Goal: Task Accomplishment & Management: Use online tool/utility

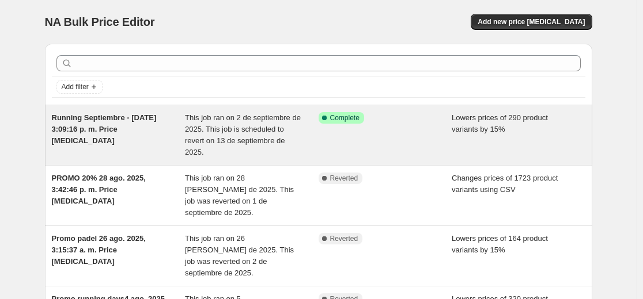
click at [151, 142] on div "Running Septiembre - [DATE] 3:09:16 p. m. Price [MEDICAL_DATA]" at bounding box center [119, 135] width 134 height 46
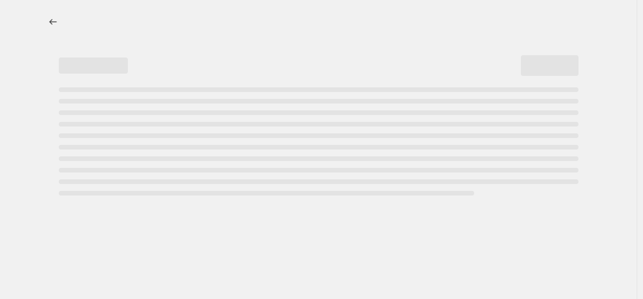
select select "percentage"
select select "collection"
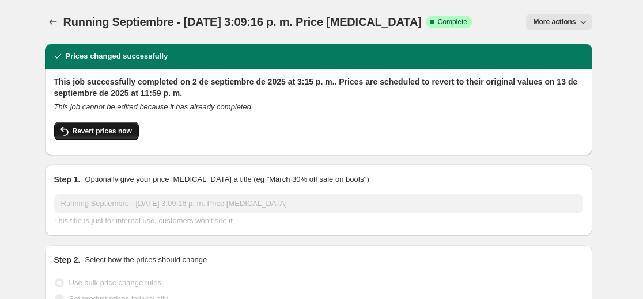
click at [117, 137] on button "Revert prices now" at bounding box center [96, 131] width 85 height 18
checkbox input "false"
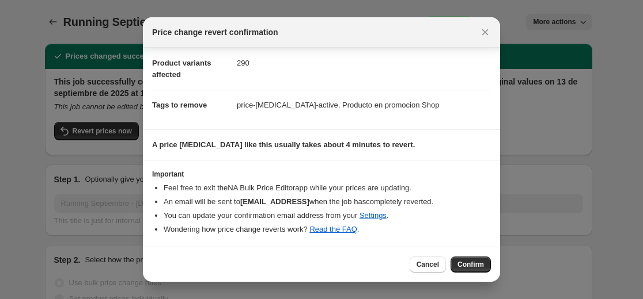
scroll to position [62, 0]
click at [465, 265] on span "Confirm" at bounding box center [470, 264] width 26 height 9
